Goal: Task Accomplishment & Management: Manage account settings

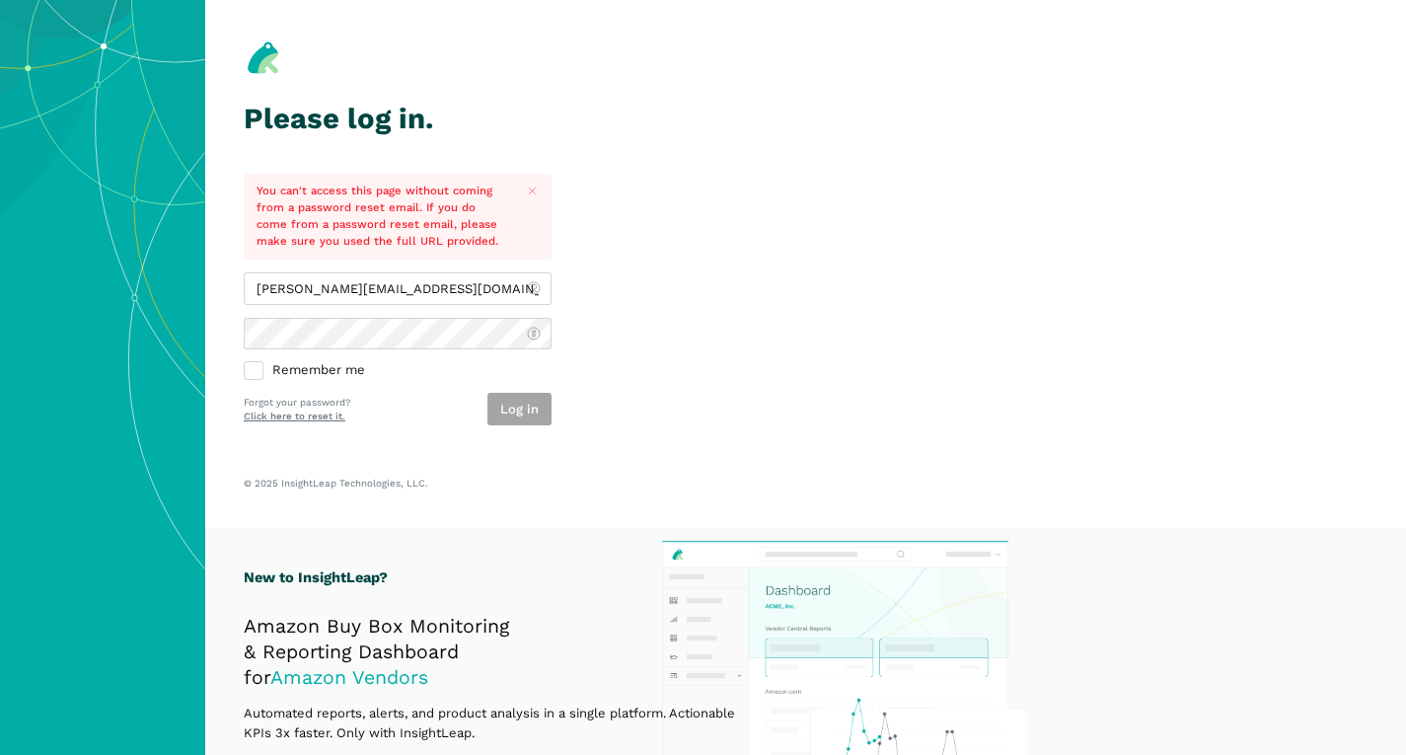
type input "[PERSON_NAME][EMAIL_ADDRESS][DOMAIN_NAME]"
click at [320, 420] on link "Click here to reset it." at bounding box center [295, 416] width 102 height 11
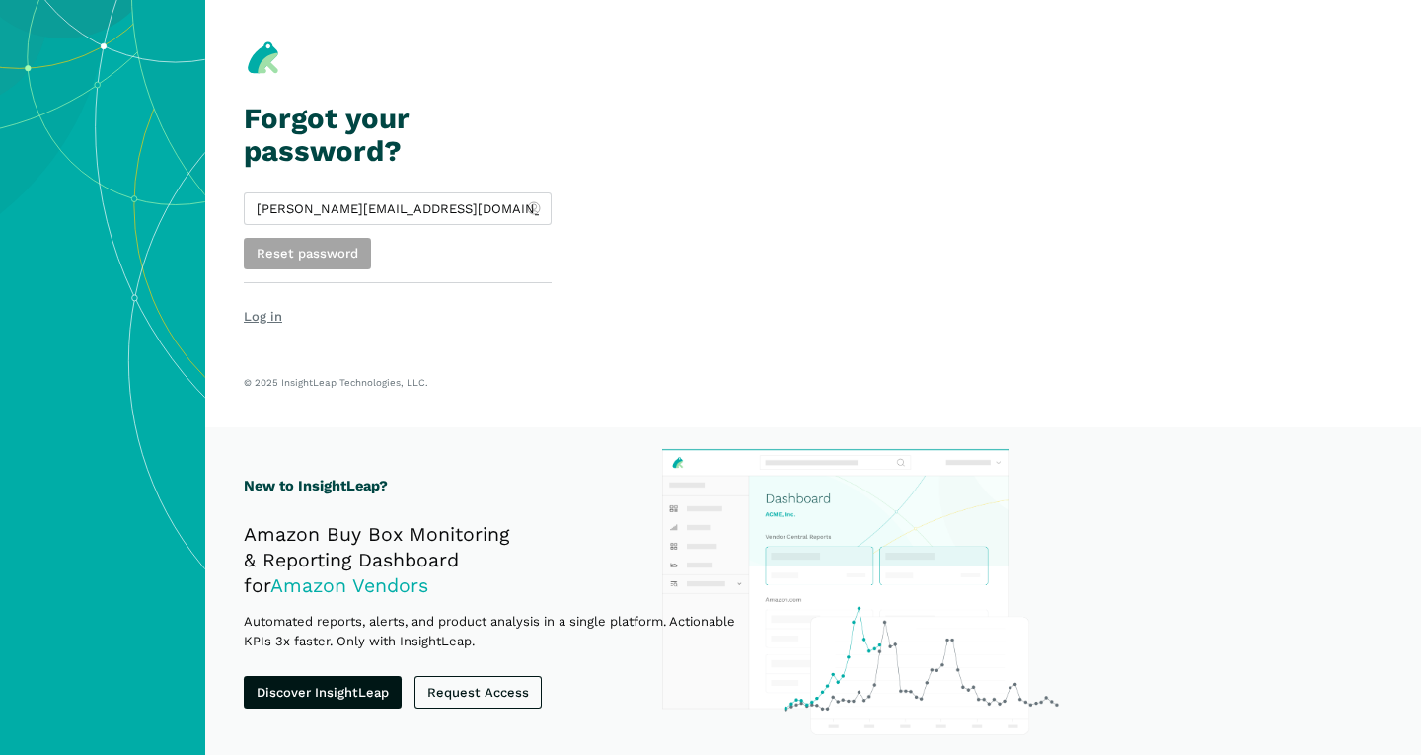
type input "[PERSON_NAME][EMAIL_ADDRESS][DOMAIN_NAME]"
click at [718, 326] on section "Forgot your password? eli@wypeuk.com Reset password Log in © 2025 InsightLeap T…" at bounding box center [813, 213] width 1216 height 427
click at [341, 247] on button "Reset password" at bounding box center [307, 254] width 127 height 33
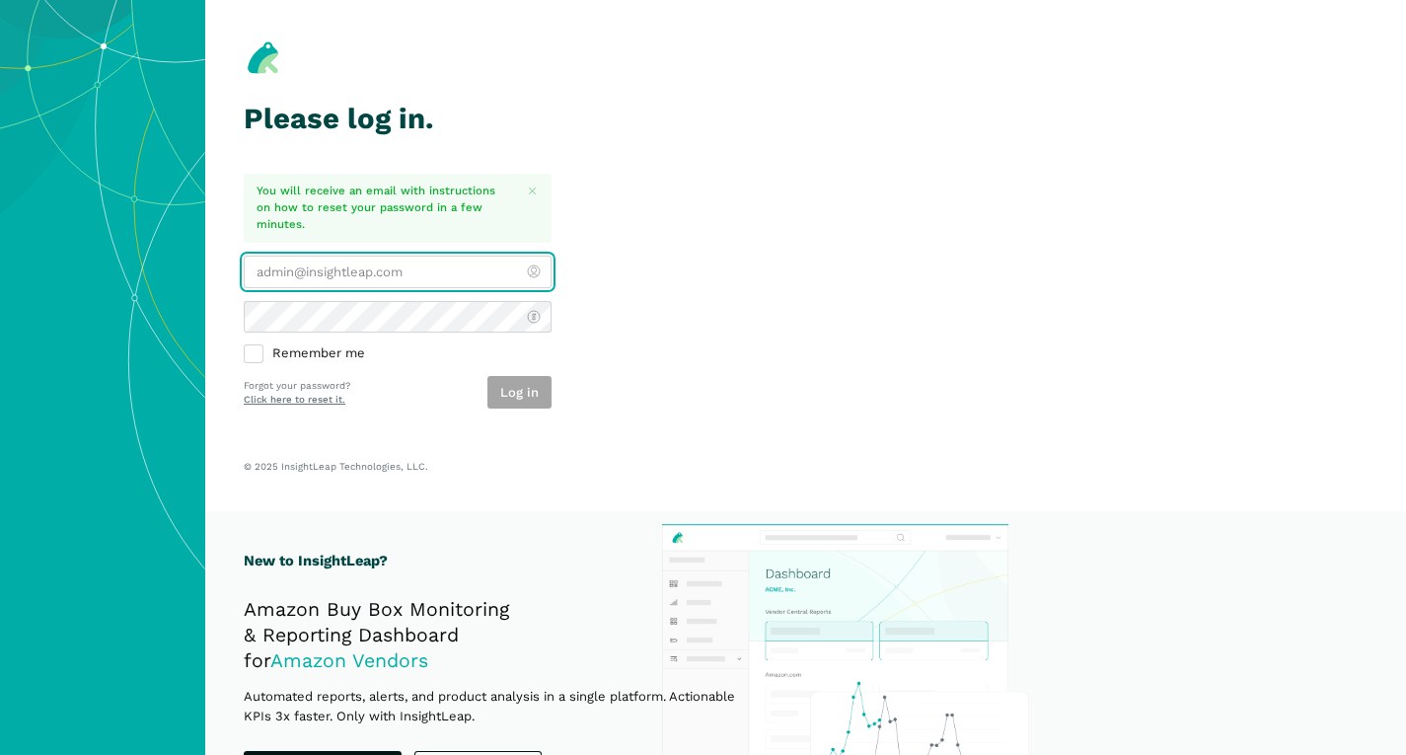
click at [355, 276] on input "email" at bounding box center [398, 272] width 308 height 33
type input "[PERSON_NAME][EMAIL_ADDRESS][DOMAIN_NAME]"
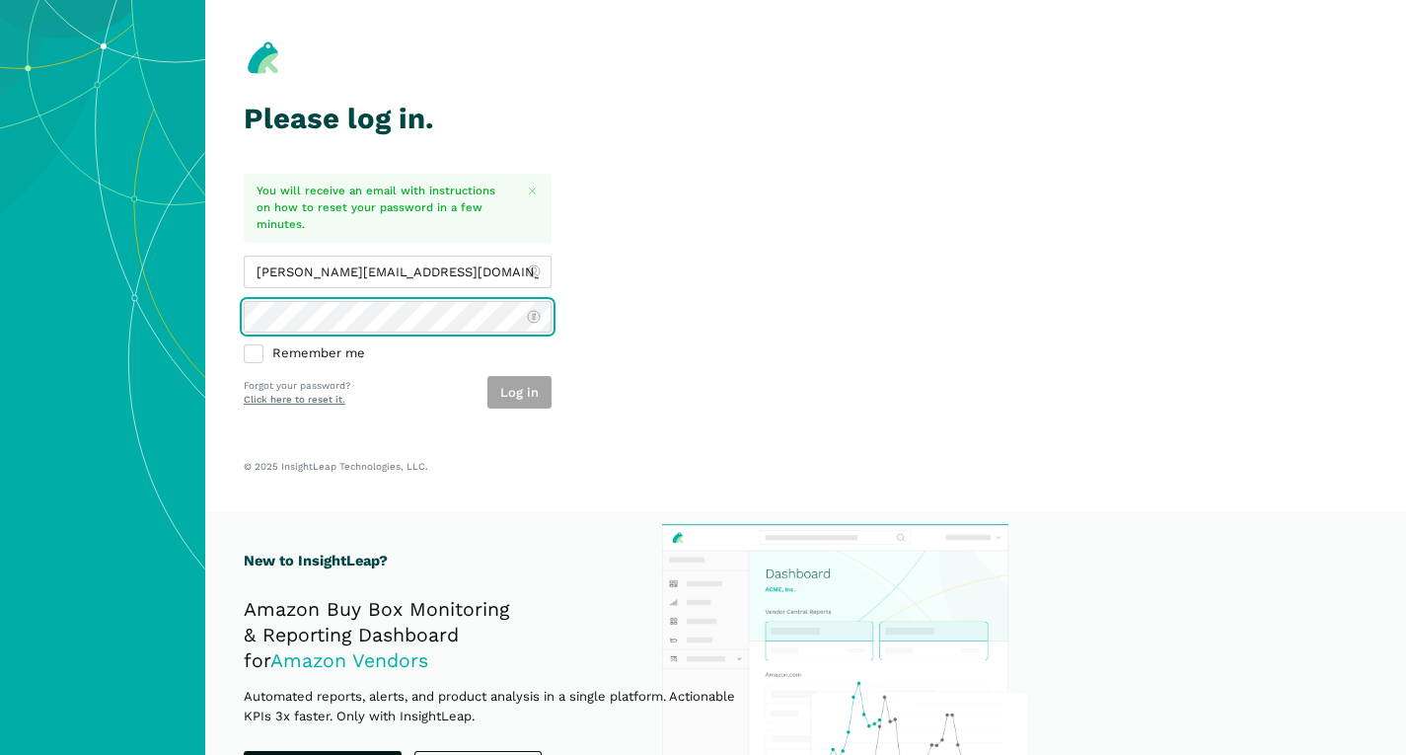
click at [488, 376] on button "Log in" at bounding box center [520, 392] width 64 height 33
